Goal: Find specific page/section: Find specific page/section

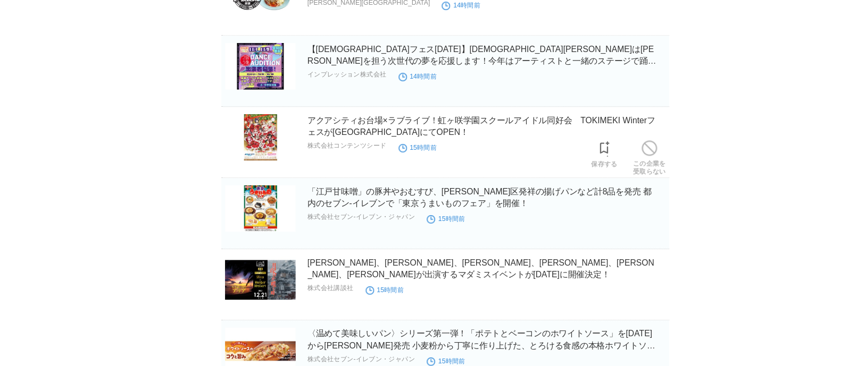
scroll to position [665, 0]
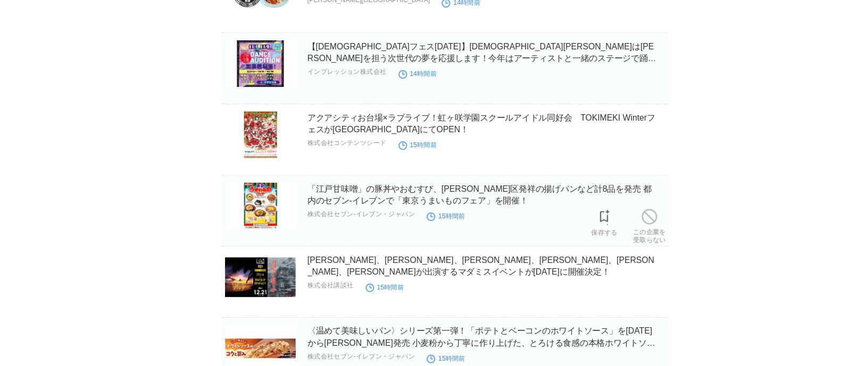
click at [401, 232] on div "「江戸甘味噌」の豚丼やおむすび、[PERSON_NAME]区発祥の揚げパンなど計8品を発売 都内のセブン‐イレブンで「東京うまいものフェア」を開催！ 株式会社…" at bounding box center [457, 220] width 319 height 35
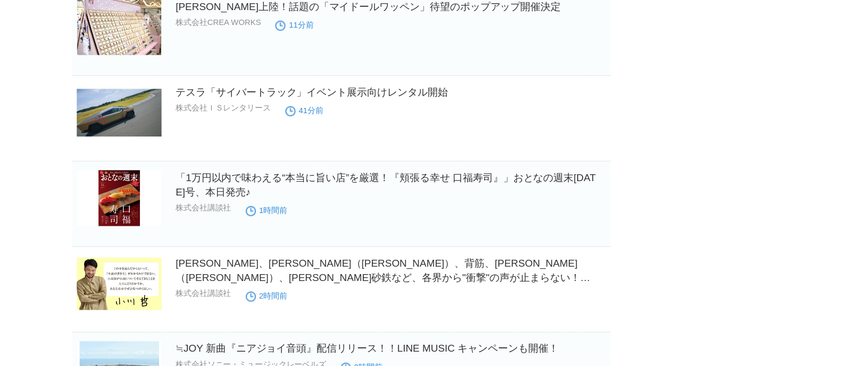
scroll to position [0, 0]
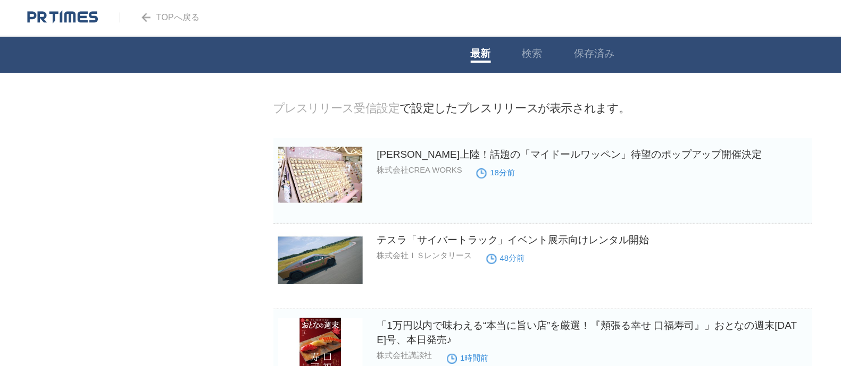
click at [55, 13] on img at bounding box center [66, 13] width 52 height 11
